Goal: Task Accomplishment & Management: Use online tool/utility

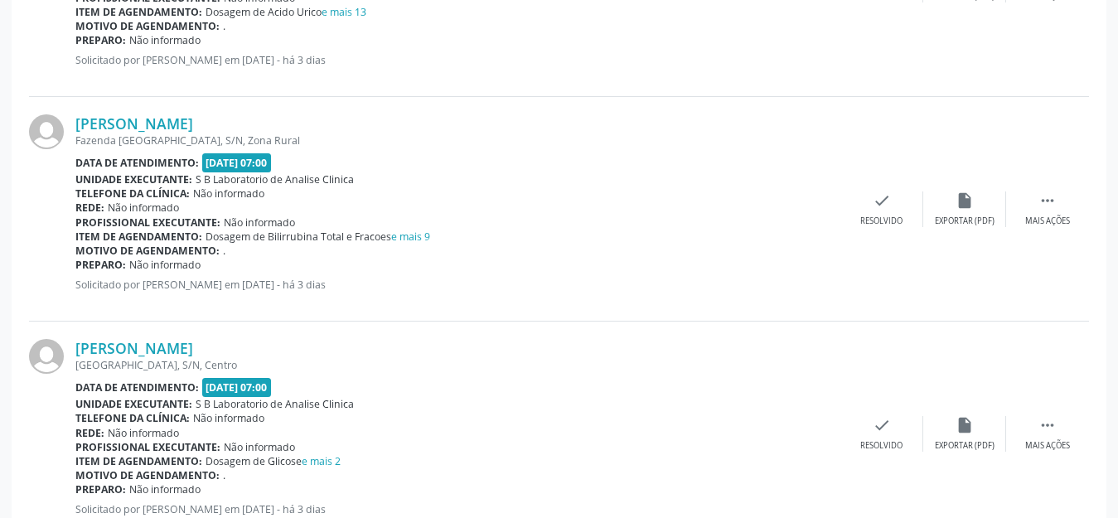
scroll to position [3122, 0]
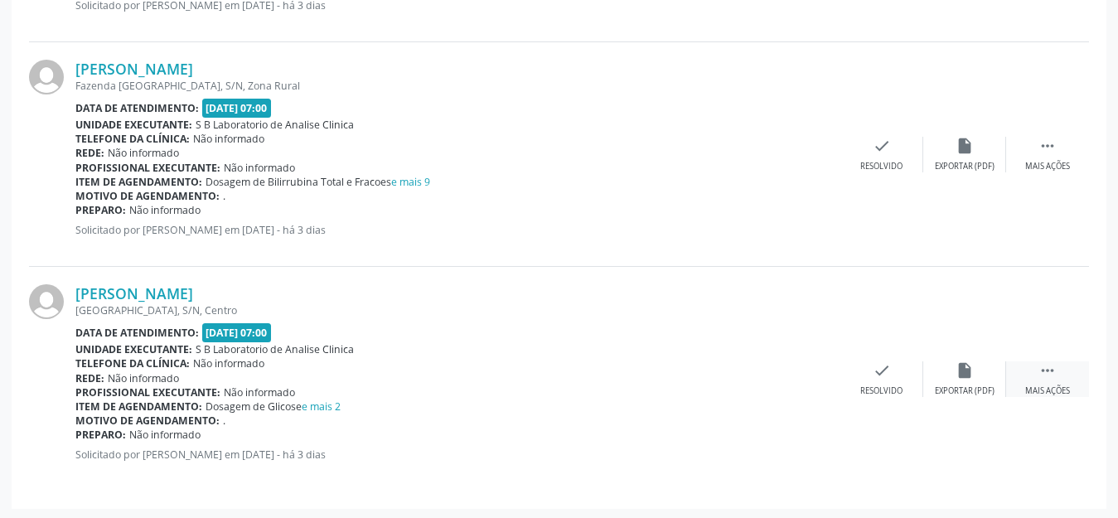
click at [1035, 375] on div " Mais ações" at bounding box center [1047, 379] width 83 height 36
drag, startPoint x: 805, startPoint y: 371, endPoint x: 809, endPoint y: 274, distance: 97.1
click at [809, 274] on div "[PERSON_NAME] [GEOGRAPHIC_DATA], S/N, Centro Data de atendimento: [DATE] 07:00 …" at bounding box center [559, 379] width 1060 height 224
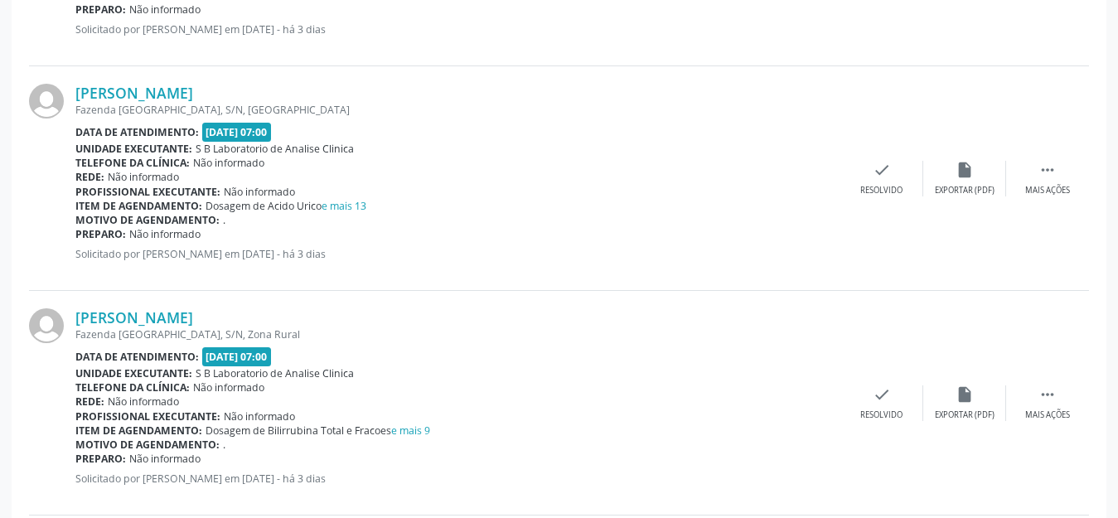
scroll to position [2790, 0]
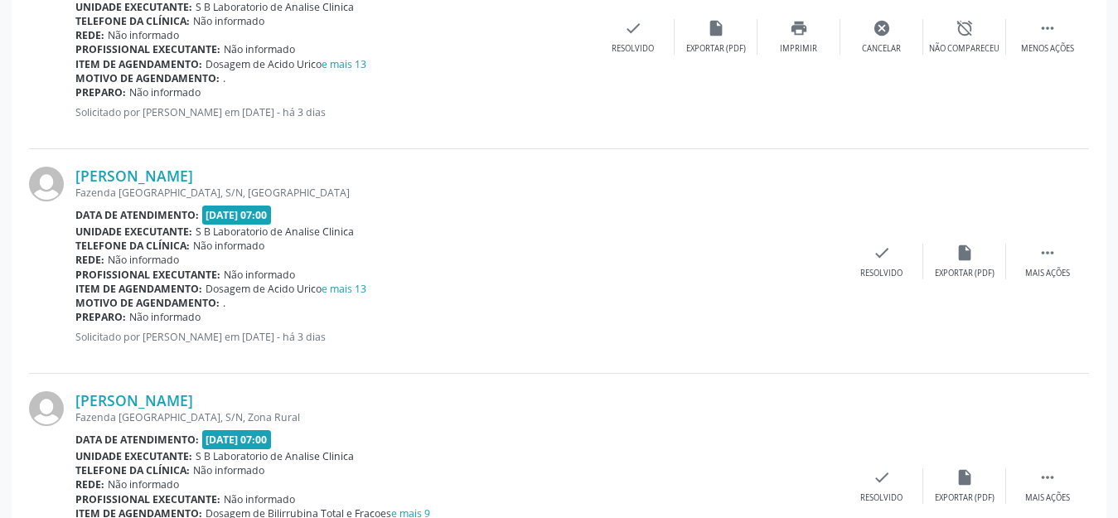
click at [618, 274] on div "Profissional executante: Não informado" at bounding box center [457, 275] width 765 height 14
click at [1053, 255] on icon "" at bounding box center [1048, 253] width 18 height 18
click at [813, 261] on div "print Imprimir" at bounding box center [799, 262] width 83 height 36
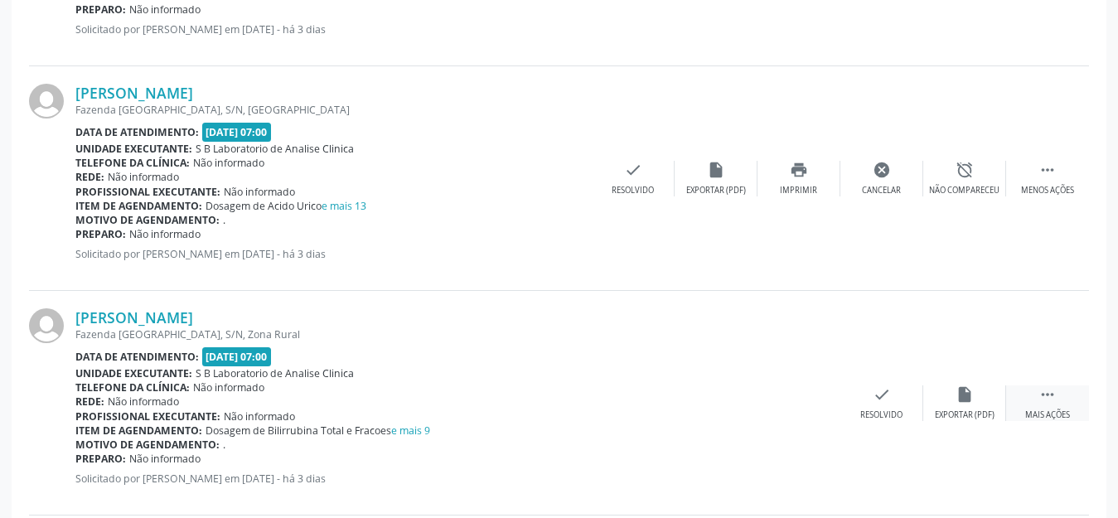
click at [1050, 397] on icon "" at bounding box center [1048, 394] width 18 height 18
click at [797, 400] on icon "print" at bounding box center [799, 394] width 18 height 18
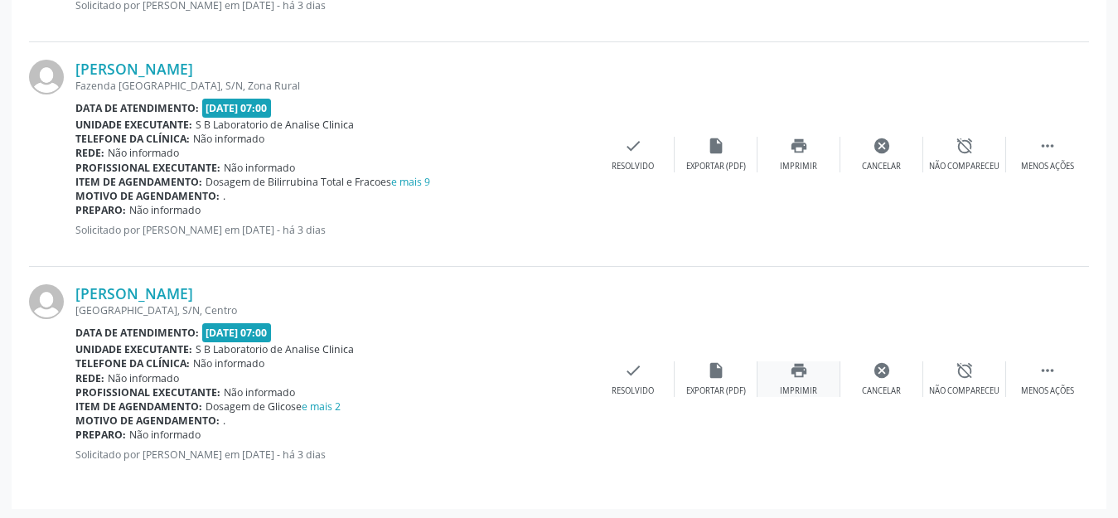
click at [812, 385] on div "Imprimir" at bounding box center [798, 391] width 37 height 12
